Goal: Task Accomplishment & Management: Complete application form

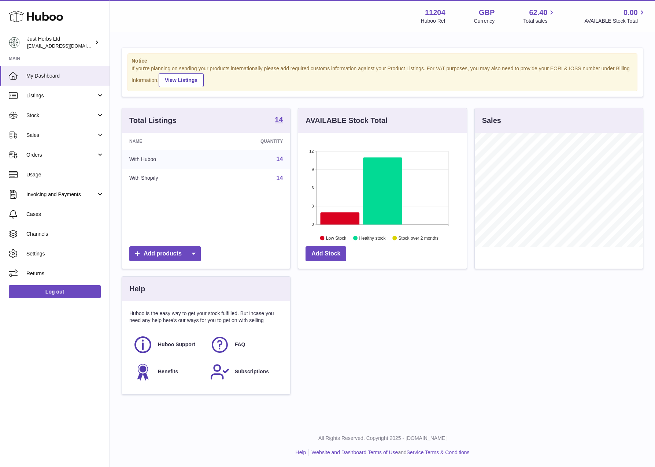
scroll to position [114, 168]
click at [64, 109] on link "Stock" at bounding box center [54, 115] width 109 height 20
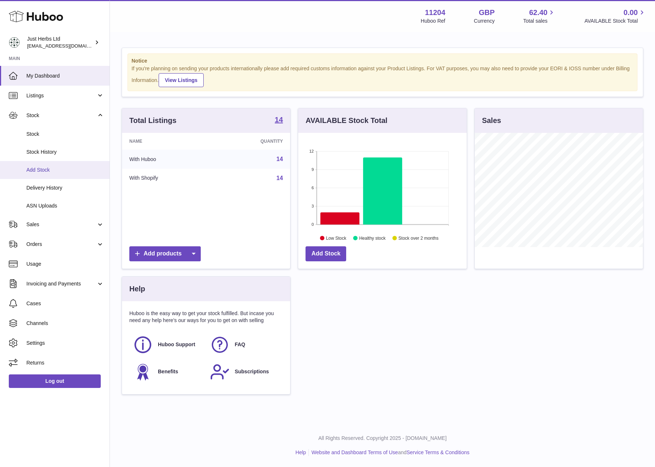
click at [65, 170] on span "Add Stock" at bounding box center [65, 170] width 78 height 7
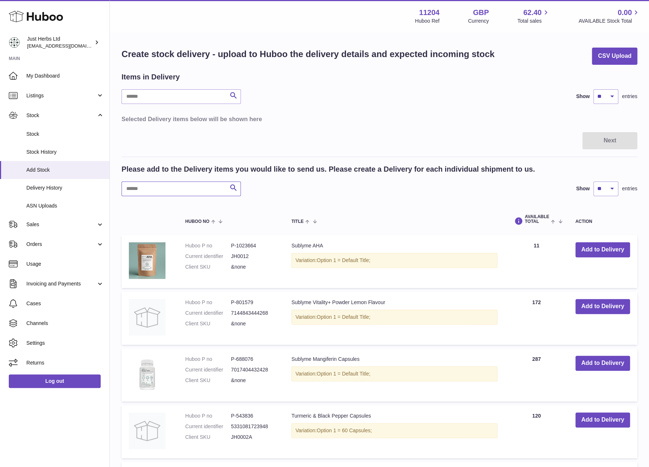
click at [179, 186] on input "text" at bounding box center [181, 189] width 119 height 15
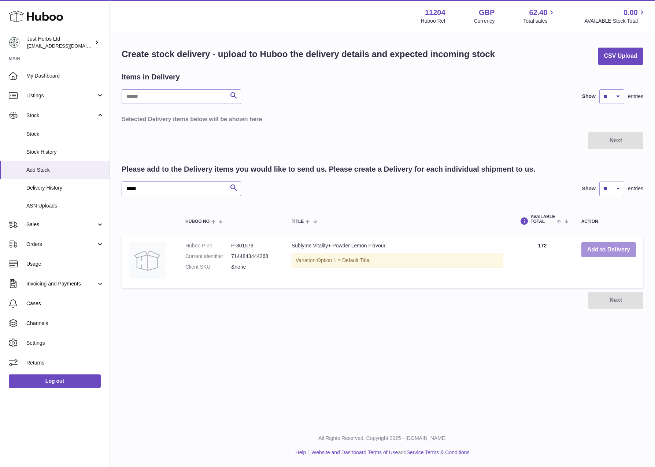
type input "*****"
click at [611, 252] on button "Add to Delivery" at bounding box center [608, 249] width 55 height 15
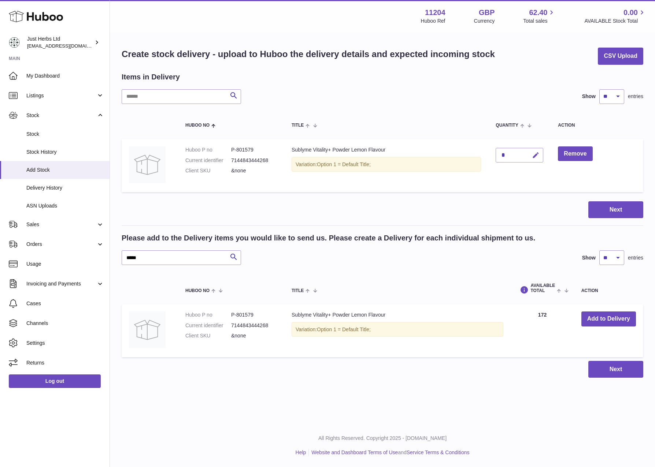
click at [534, 153] on icon "button" at bounding box center [536, 156] width 8 height 8
drag, startPoint x: 507, startPoint y: 152, endPoint x: 464, endPoint y: 159, distance: 43.6
click at [474, 156] on tr "Huboo P no P-801579 Current identifier 7144843444268 Client SKU &none Sublyme V…" at bounding box center [382, 165] width 521 height 53
type input "*"
click at [536, 153] on icon "submit" at bounding box center [535, 155] width 7 height 7
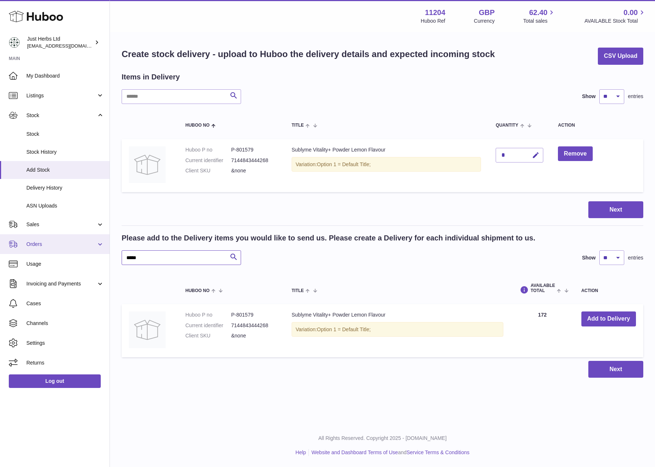
drag, startPoint x: 172, startPoint y: 257, endPoint x: 42, endPoint y: 243, distance: 130.8
click at [104, 249] on div "Huboo Just Herbs Ltd [EMAIL_ADDRESS][DOMAIN_NAME] Main My Dashboard Listings No…" at bounding box center [327, 233] width 655 height 467
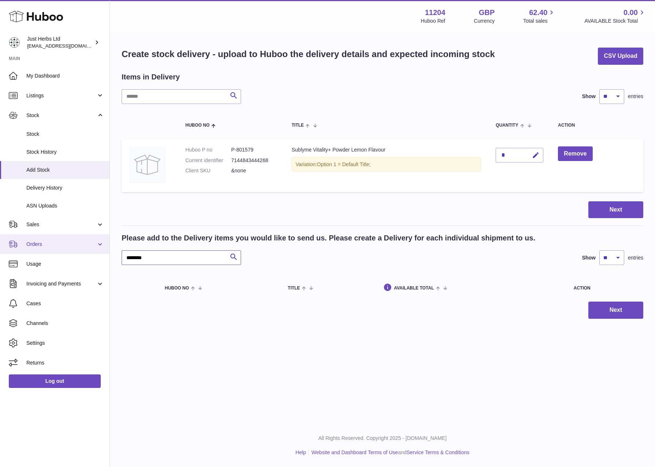
drag, startPoint x: 195, startPoint y: 258, endPoint x: 46, endPoint y: 242, distance: 149.4
click at [70, 245] on div "Huboo Just Herbs Ltd [EMAIL_ADDRESS][DOMAIN_NAME] Main My Dashboard Listings No…" at bounding box center [327, 233] width 655 height 467
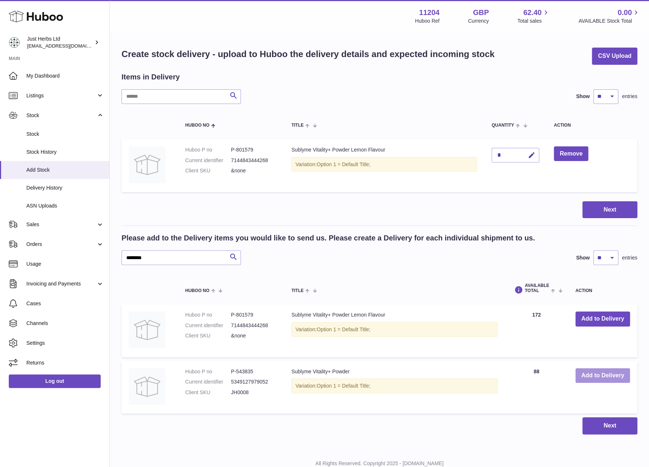
click at [606, 375] on button "Add to Delivery" at bounding box center [603, 375] width 55 height 15
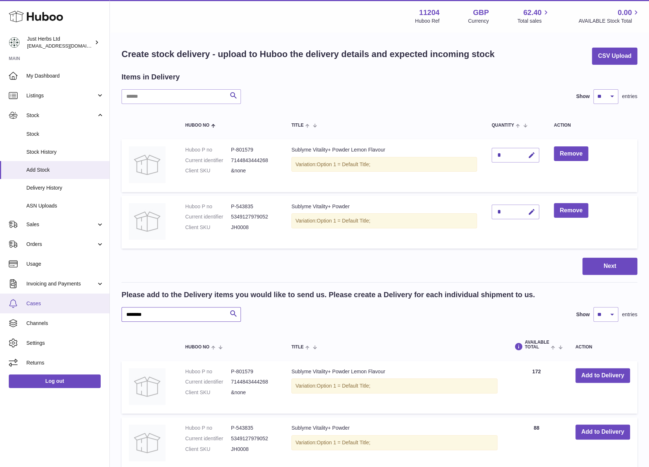
drag, startPoint x: 183, startPoint y: 311, endPoint x: 37, endPoint y: 303, distance: 146.3
click at [44, 303] on div "Huboo Just Herbs Ltd [EMAIL_ADDRESS][DOMAIN_NAME] Main My Dashboard Listings No…" at bounding box center [324, 274] width 649 height 549
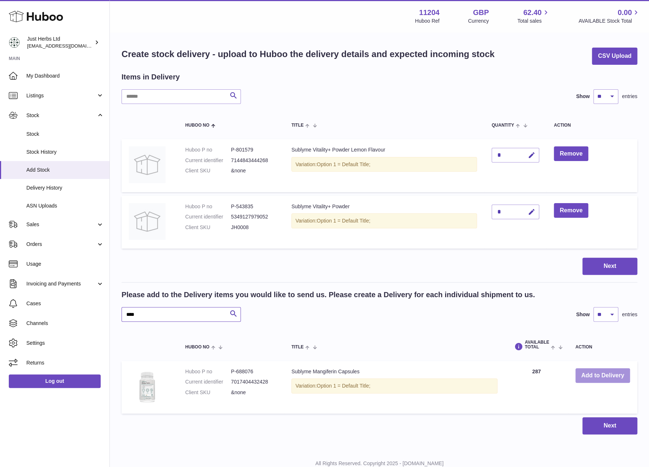
type input "****"
click at [611, 378] on button "Add to Delivery" at bounding box center [603, 375] width 55 height 15
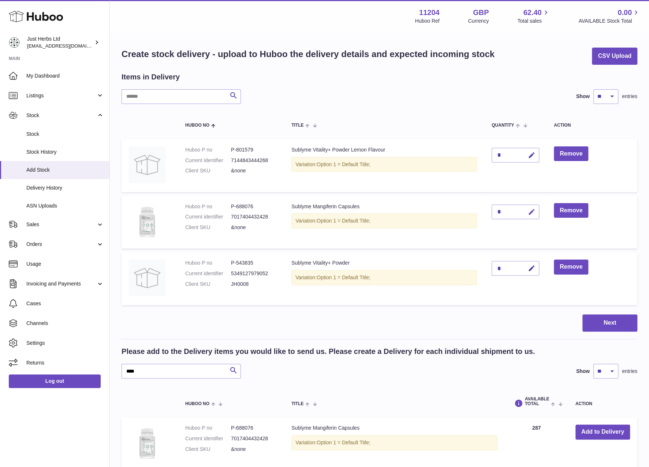
click at [531, 212] on icon "button" at bounding box center [532, 212] width 8 height 8
drag, startPoint x: 509, startPoint y: 210, endPoint x: 503, endPoint y: 212, distance: 5.7
click at [507, 211] on div "*" at bounding box center [516, 212] width 48 height 15
drag, startPoint x: 502, startPoint y: 212, endPoint x: 443, endPoint y: 232, distance: 62.6
click at [473, 217] on tr "Huboo P no P-688076 Current identifier 7017404432428 Client SKU &none Sublyme M…" at bounding box center [380, 222] width 516 height 53
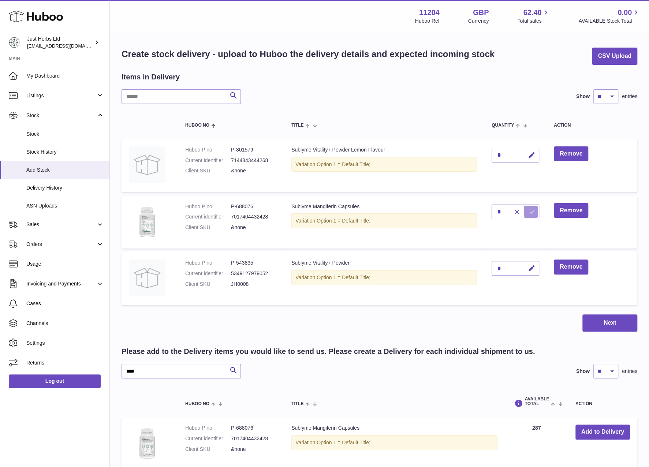
type input "*"
click at [533, 213] on icon "submit" at bounding box center [532, 212] width 7 height 7
drag, startPoint x: 171, startPoint y: 370, endPoint x: 89, endPoint y: 367, distance: 81.3
click at [95, 370] on div "Huboo Just Herbs Ltd [EMAIL_ADDRESS][DOMAIN_NAME] Main My Dashboard Listings No…" at bounding box center [324, 274] width 649 height 549
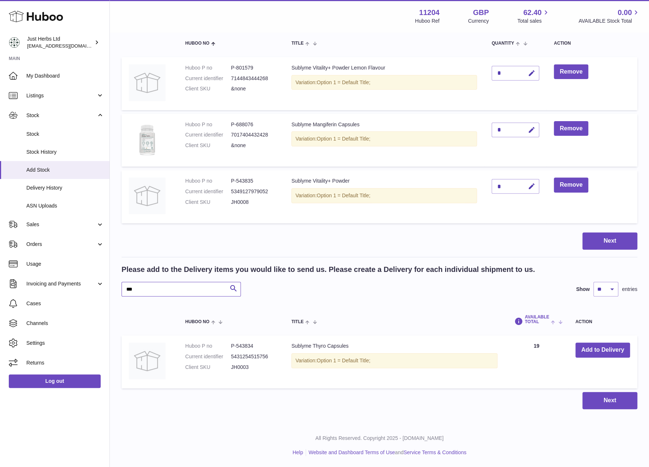
scroll to position [82, 0]
type input "***"
click at [602, 346] on button "Add to Delivery" at bounding box center [603, 350] width 55 height 15
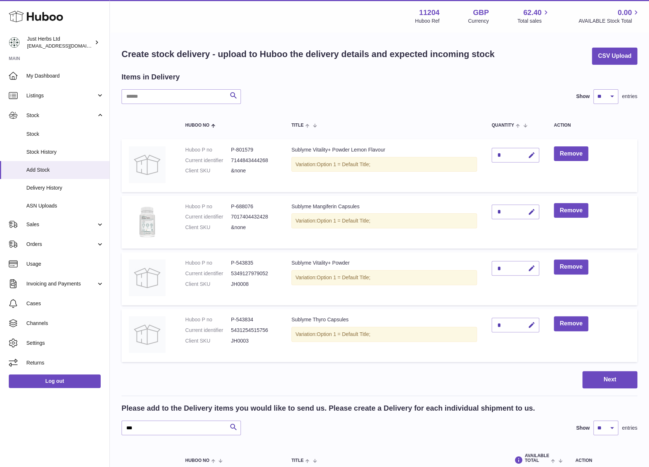
scroll to position [0, 0]
click at [526, 326] on button "button" at bounding box center [530, 325] width 17 height 15
drag, startPoint x: 501, startPoint y: 321, endPoint x: 466, endPoint y: 335, distance: 38.0
click at [483, 325] on tr "Huboo P no P-543834 Current identifier 5431254515756 Client SKU JH0003 Sublyme …" at bounding box center [380, 335] width 516 height 53
type input "*"
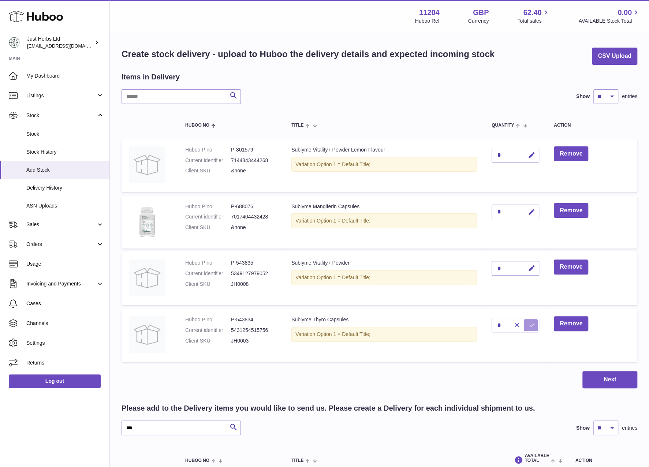
click at [530, 325] on icon "submit" at bounding box center [532, 325] width 7 height 7
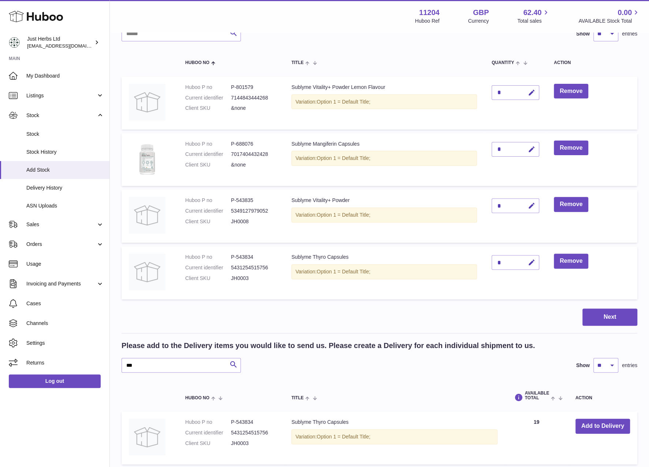
scroll to position [138, 0]
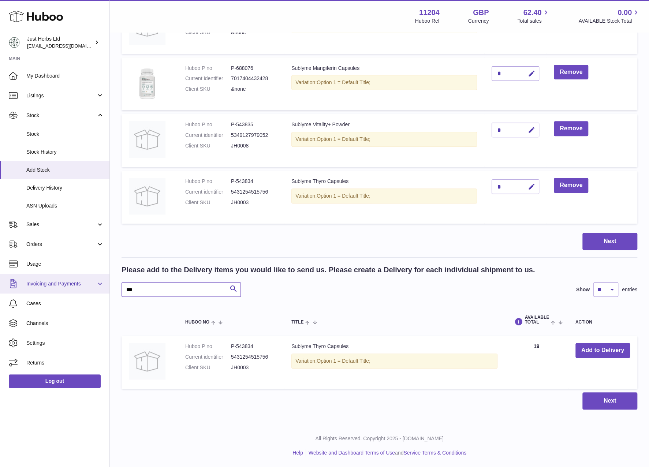
drag, startPoint x: 165, startPoint y: 292, endPoint x: 66, endPoint y: 288, distance: 99.3
click at [85, 292] on div "Huboo Just Herbs Ltd [EMAIL_ADDRESS][DOMAIN_NAME] Main My Dashboard Listings No…" at bounding box center [324, 165] width 649 height 606
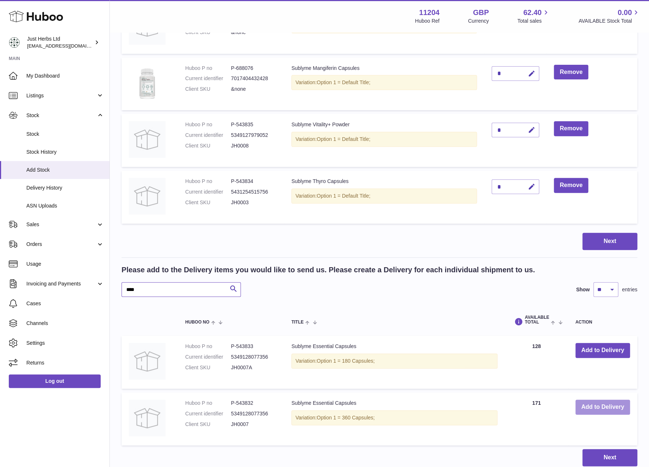
type input "****"
drag, startPoint x: 605, startPoint y: 407, endPoint x: 607, endPoint y: 402, distance: 5.7
click at [605, 407] on button "Add to Delivery" at bounding box center [603, 407] width 55 height 15
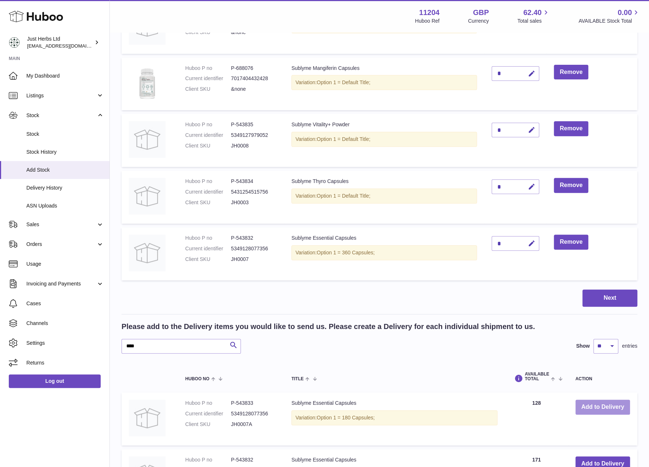
click at [613, 405] on button "Add to Delivery" at bounding box center [603, 407] width 55 height 15
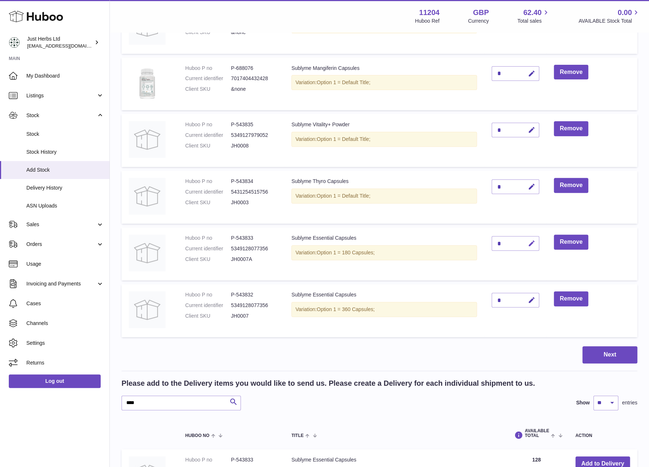
click at [535, 239] on button "button" at bounding box center [530, 243] width 17 height 15
type input "*"
click at [535, 239] on button "submit" at bounding box center [531, 244] width 14 height 12
click at [532, 299] on icon "button" at bounding box center [532, 301] width 8 height 8
drag, startPoint x: 500, startPoint y: 302, endPoint x: 479, endPoint y: 304, distance: 21.3
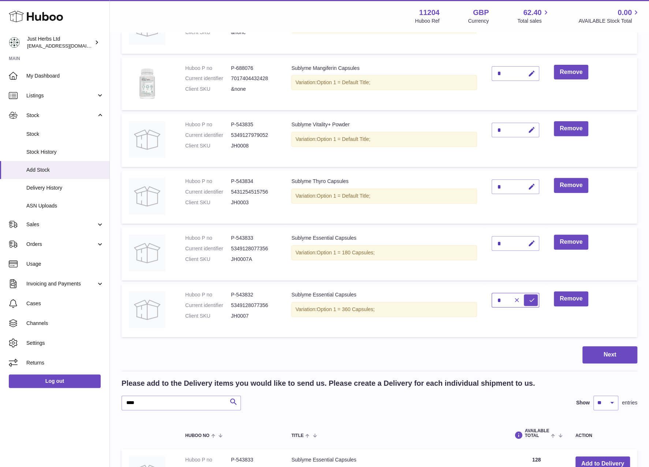
click at [495, 302] on input "*" at bounding box center [516, 300] width 48 height 15
type input "*"
click at [480, 327] on td "Sublyme Essential Capsules Variation: Option 1 = 360 Capsules;" at bounding box center [384, 310] width 200 height 53
click at [536, 301] on button "submit" at bounding box center [531, 300] width 14 height 12
drag, startPoint x: 160, startPoint y: 406, endPoint x: 57, endPoint y: 398, distance: 103.6
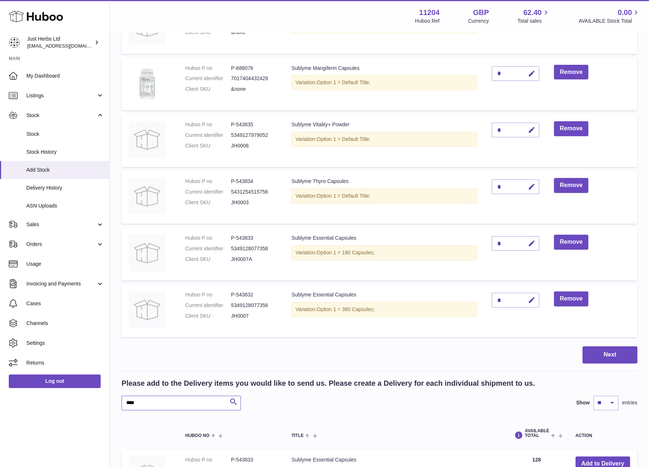
click at [103, 405] on div "Huboo Just Herbs Ltd [EMAIL_ADDRESS][DOMAIN_NAME] Main My Dashboard Listings No…" at bounding box center [324, 250] width 649 height 776
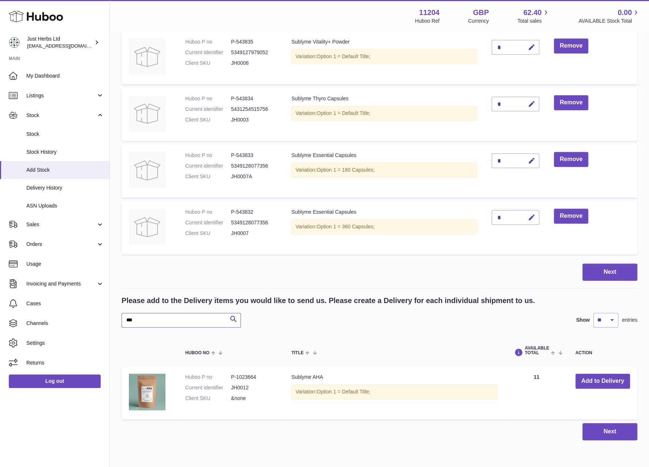
scroll to position [252, 0]
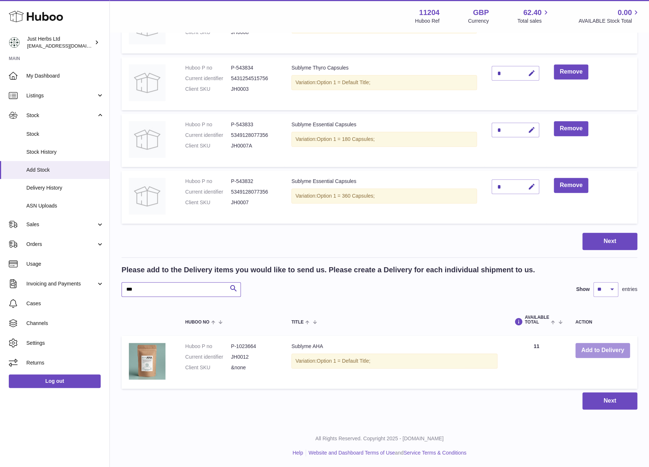
type input "***"
click at [616, 352] on button "Add to Delivery" at bounding box center [603, 350] width 55 height 15
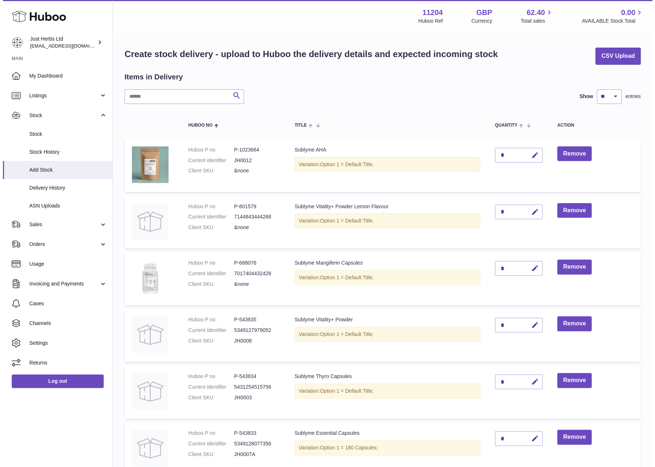
scroll to position [256, 0]
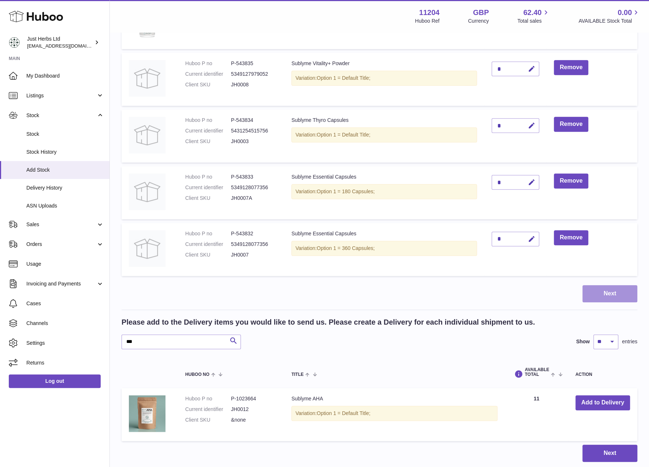
click at [615, 294] on button "Next" at bounding box center [610, 293] width 55 height 17
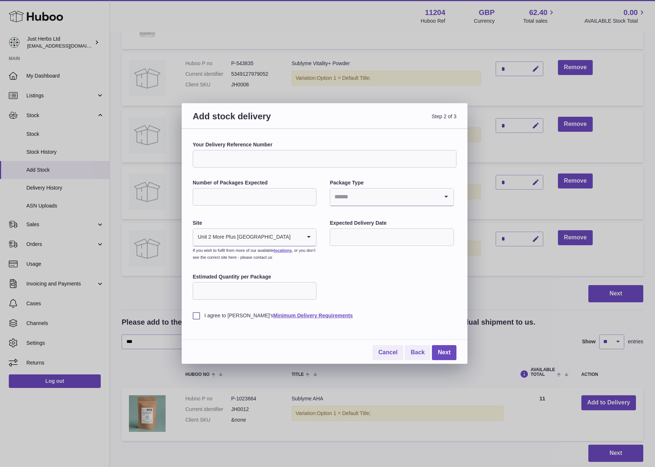
click at [237, 157] on input "Your Delivery Reference Number" at bounding box center [325, 159] width 264 height 18
type input "*"
type input "**********"
click at [263, 191] on input "Number of Packages Expected" at bounding box center [255, 197] width 124 height 18
type input "*"
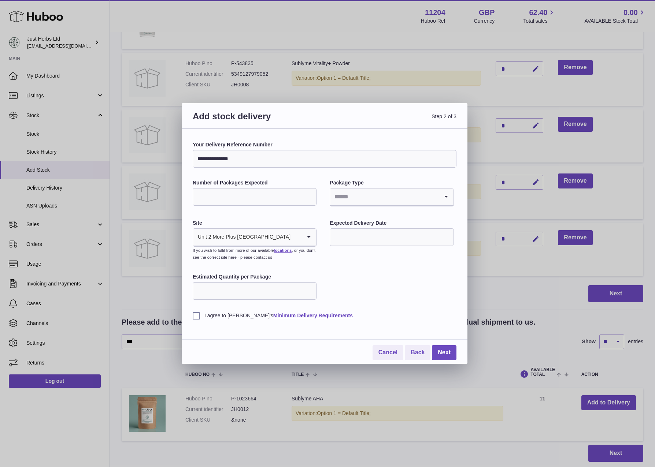
click at [414, 297] on div "**********" at bounding box center [325, 230] width 264 height 178
click at [419, 197] on input "Search for option" at bounding box center [384, 197] width 108 height 17
click at [403, 241] on li "Boxes" at bounding box center [391, 246] width 122 height 15
click at [413, 235] on input "text" at bounding box center [392, 237] width 124 height 18
click at [339, 341] on span "29" at bounding box center [341, 341] width 13 height 13
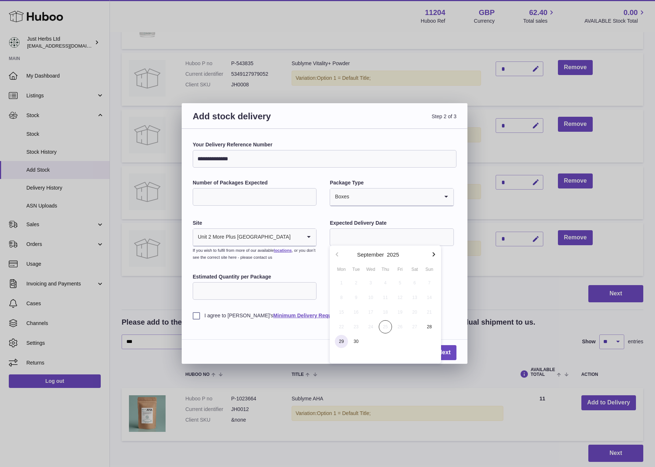
type input "**********"
click at [234, 288] on input "Estimated Quantity per Package" at bounding box center [255, 291] width 124 height 18
type input "**"
click at [216, 320] on div "**********" at bounding box center [325, 250] width 264 height 219
click at [217, 318] on label "I agree to [PERSON_NAME]'s Minimum Delivery Requirements" at bounding box center [325, 315] width 264 height 7
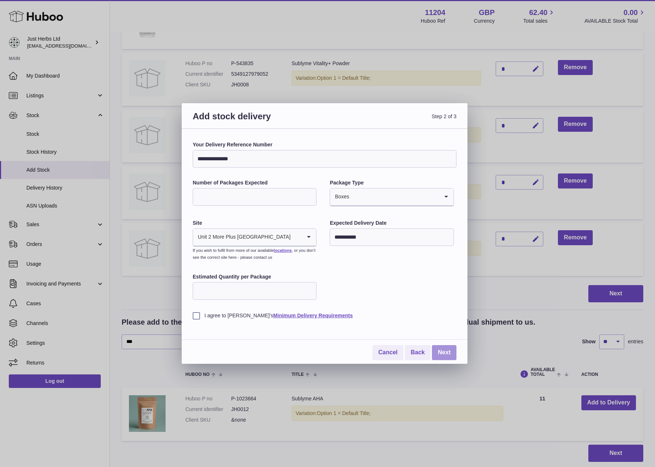
click at [449, 354] on link "Next" at bounding box center [444, 352] width 25 height 15
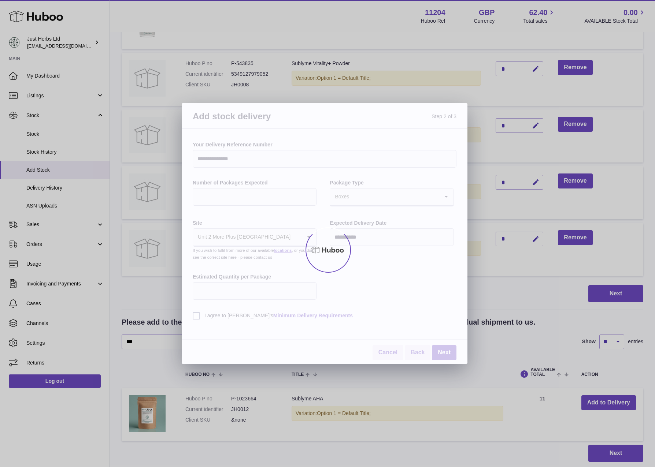
scroll to position [0, 0]
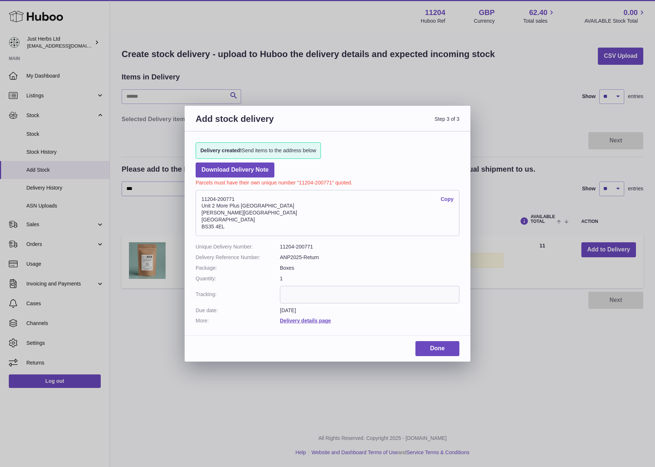
click at [434, 256] on dd "ANP2025-Return" at bounding box center [369, 257] width 179 height 7
click at [364, 295] on input "text" at bounding box center [369, 295] width 179 height 18
paste input "**********"
type input "**********"
click at [439, 347] on link "Done" at bounding box center [437, 348] width 44 height 15
